Goal: Transaction & Acquisition: Download file/media

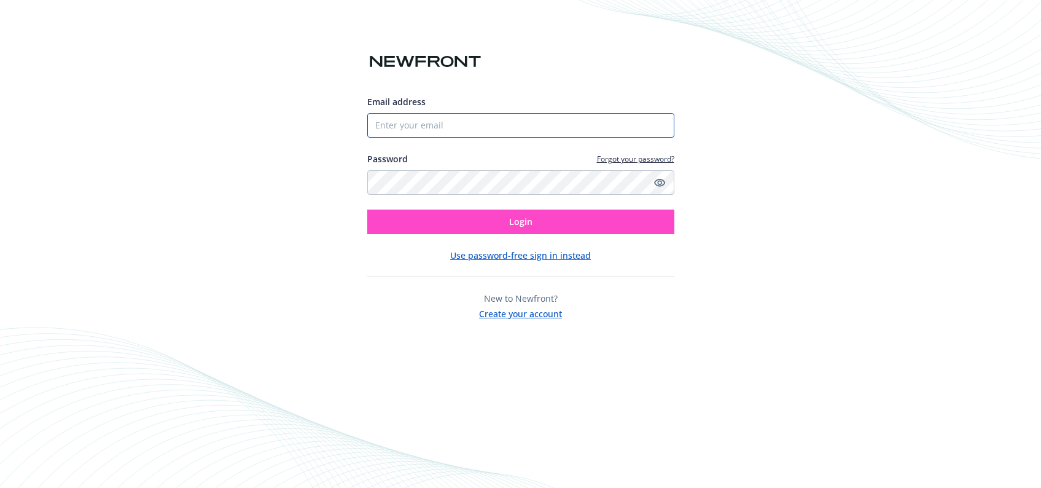
type input "[PERSON_NAME][EMAIL_ADDRESS][DOMAIN_NAME]"
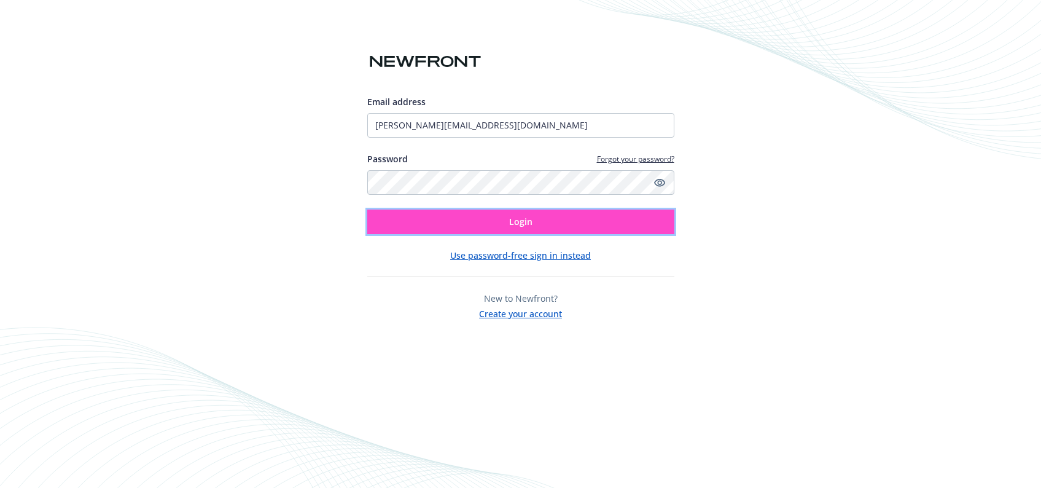
click at [501, 216] on button "Login" at bounding box center [520, 221] width 307 height 25
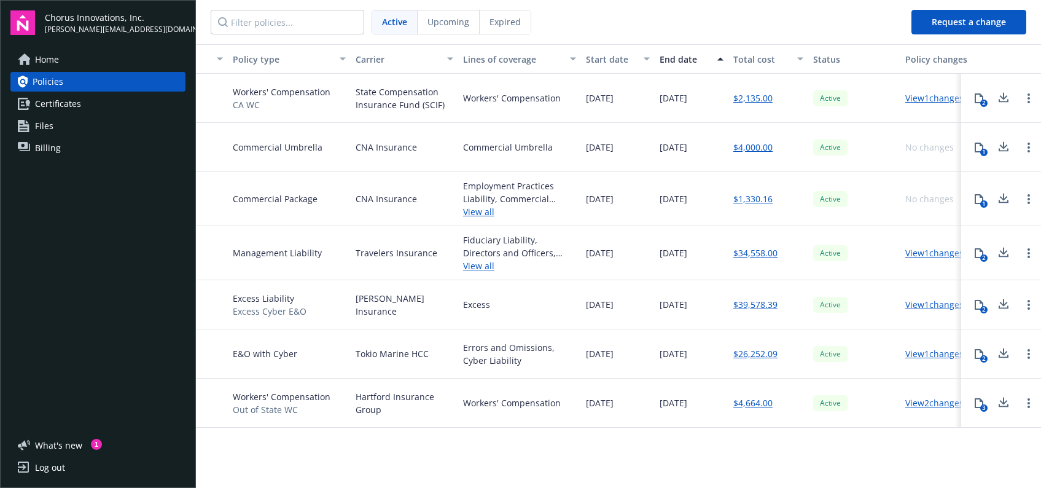
scroll to position [0, 168]
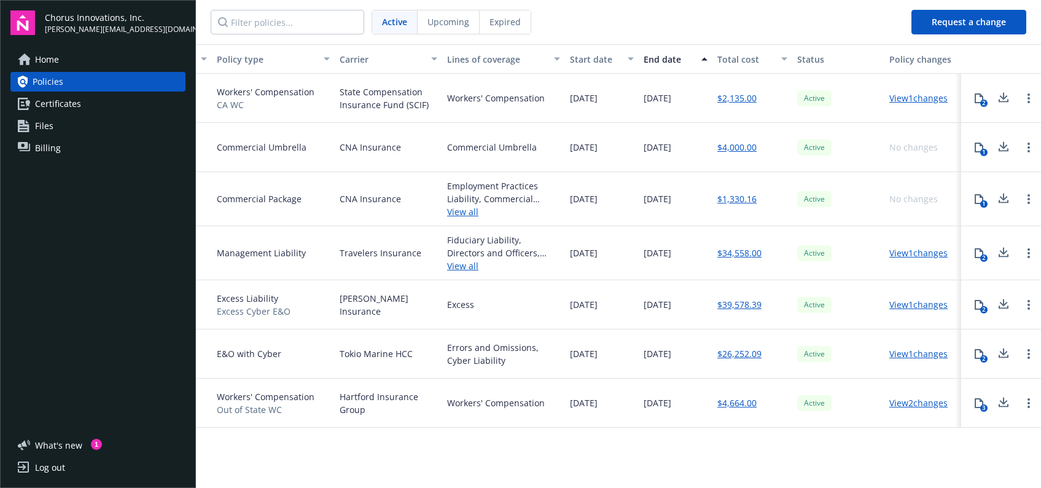
click at [970, 302] on button "2" at bounding box center [979, 304] width 25 height 25
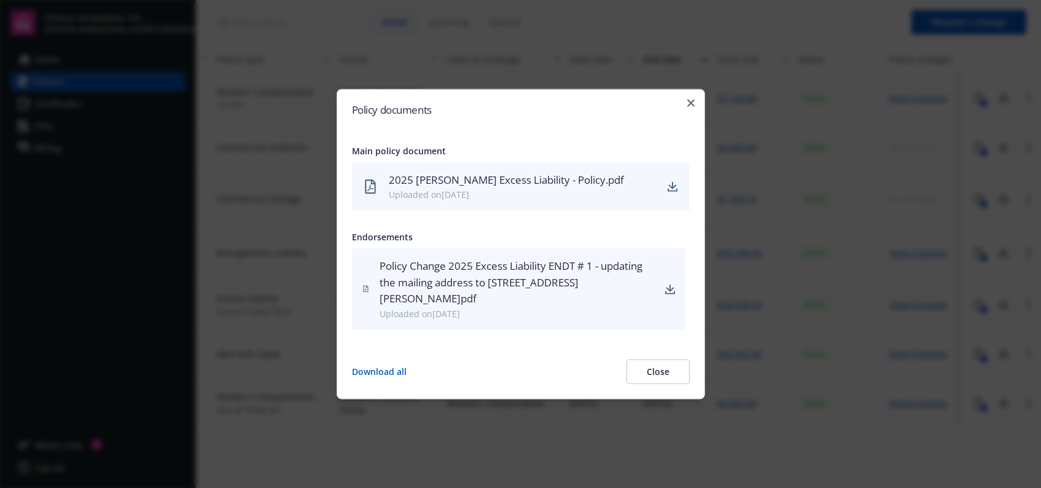
click at [477, 180] on div "2025 [PERSON_NAME] Excess Liability - Policy.pdf" at bounding box center [522, 180] width 267 height 16
click at [381, 372] on button "Download all" at bounding box center [379, 371] width 55 height 25
click at [676, 104] on h2 "Policy documents" at bounding box center [521, 109] width 338 height 10
click at [679, 103] on div "Policy documents Main policy document 2025 Markel Excess Liability - Policy.pdf…" at bounding box center [521, 244] width 369 height 310
click at [684, 103] on div "Policy documents Main policy document 2025 Markel Excess Liability - Policy.pdf…" at bounding box center [521, 244] width 369 height 310
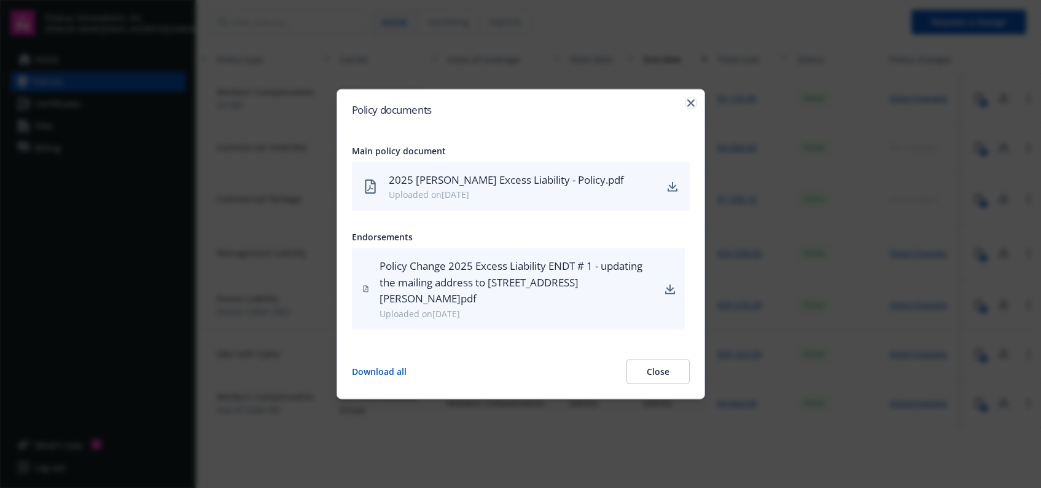
click at [689, 102] on icon "button" at bounding box center [690, 102] width 7 height 7
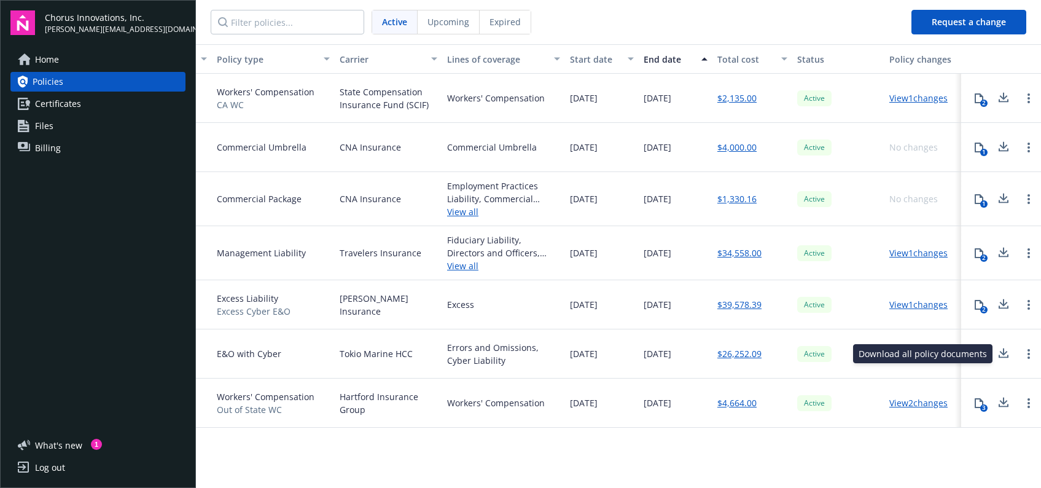
click at [1007, 352] on icon at bounding box center [1003, 353] width 15 height 15
